Goal: Task Accomplishment & Management: Use online tool/utility

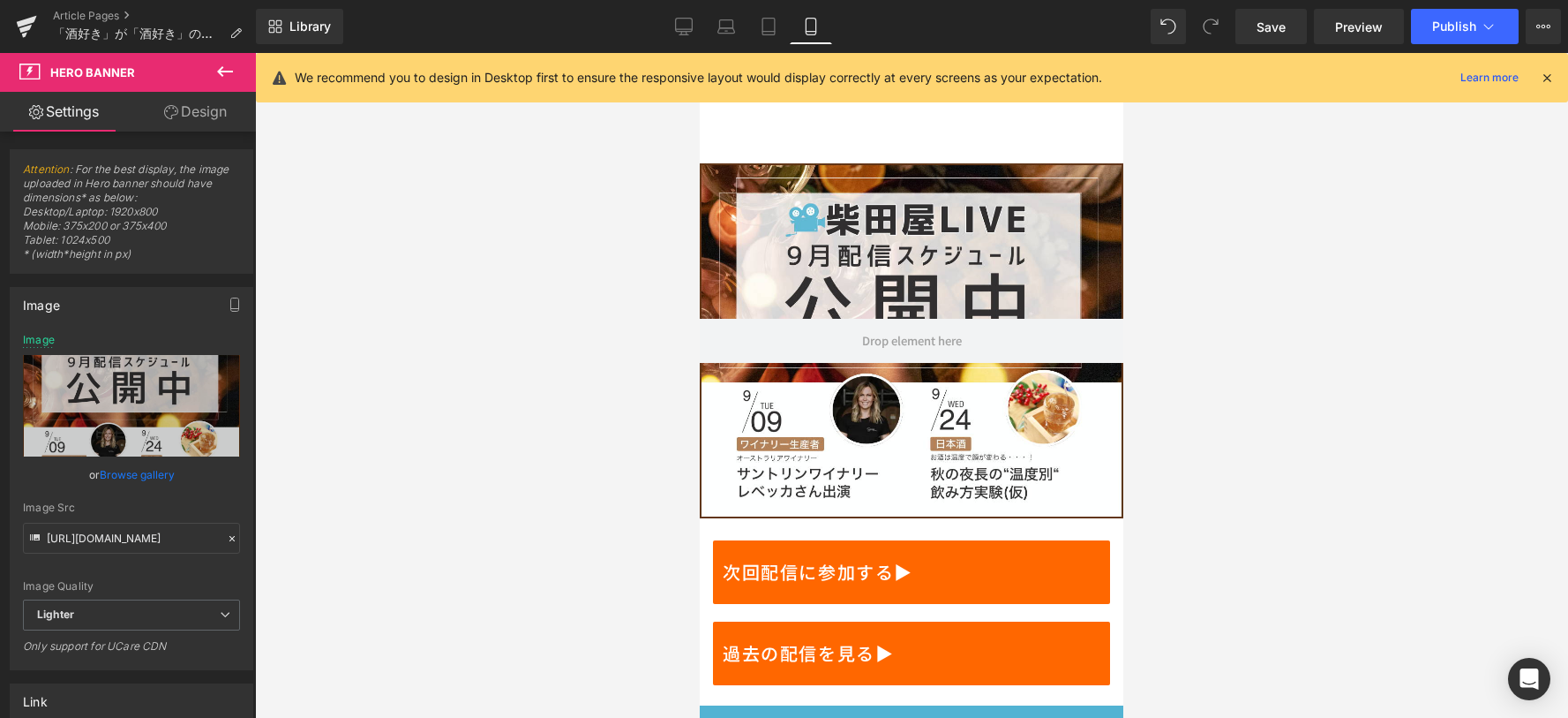
click at [1462, 16] on button "Publish" at bounding box center [1465, 27] width 108 height 35
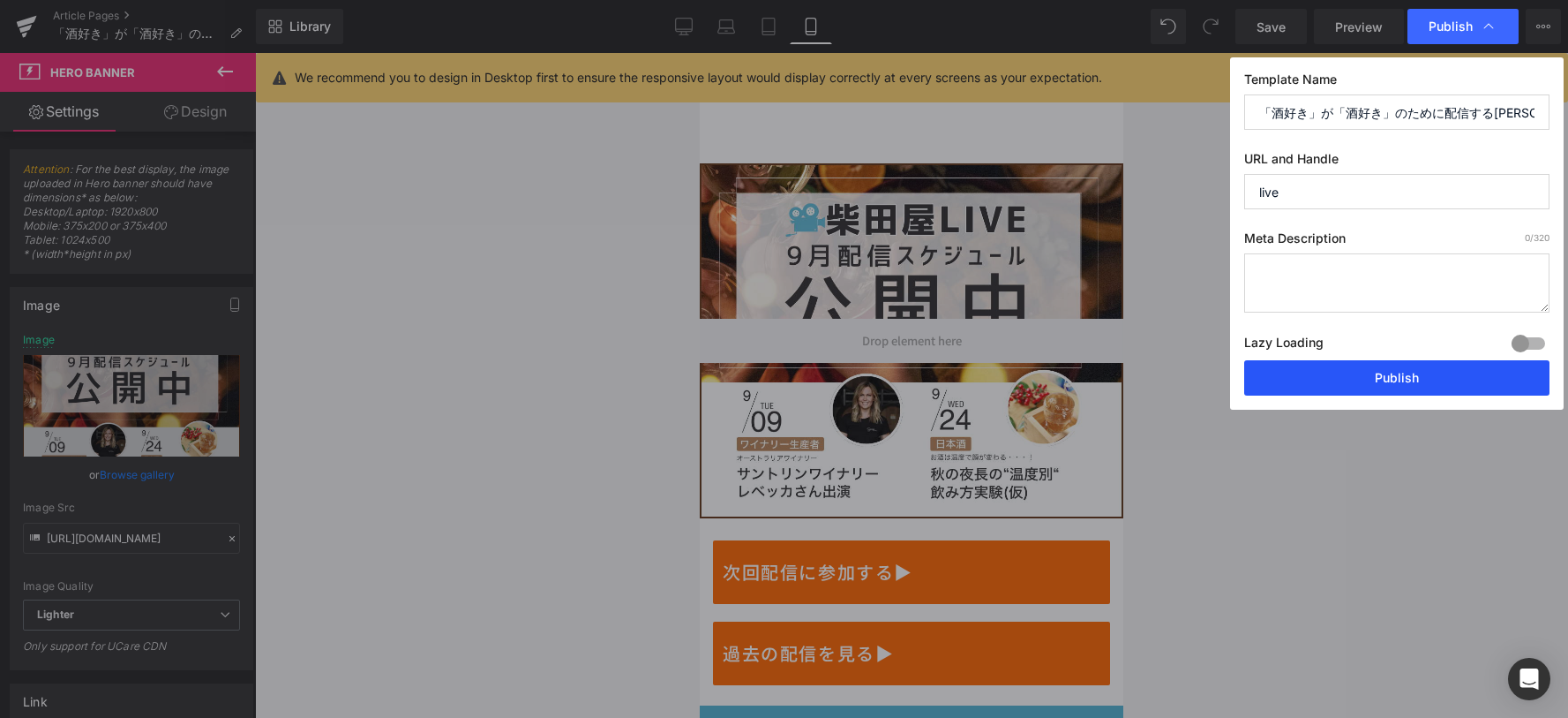
click at [1445, 382] on button "Publish" at bounding box center [1396, 378] width 305 height 35
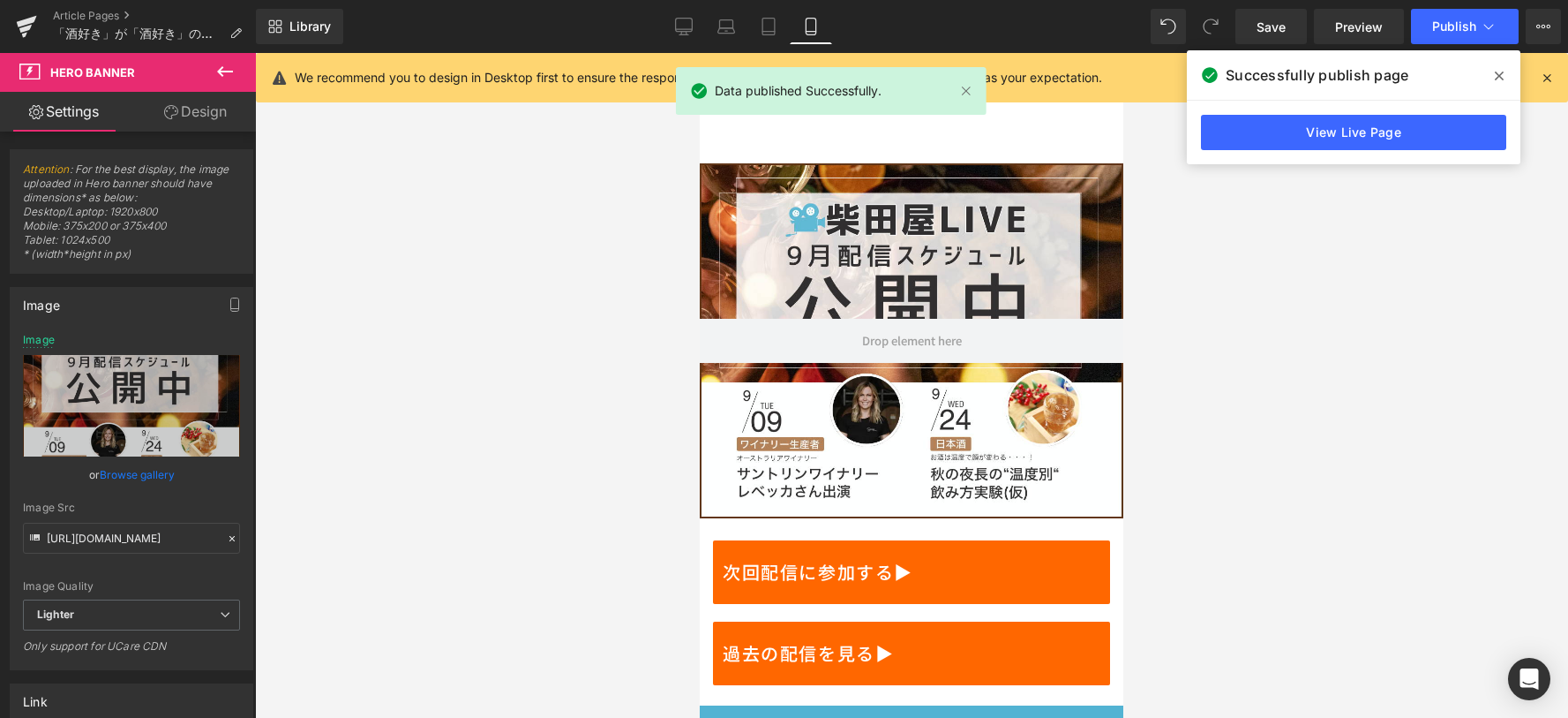
click at [1497, 70] on icon at bounding box center [1499, 75] width 9 height 14
